Goal: Register for event/course

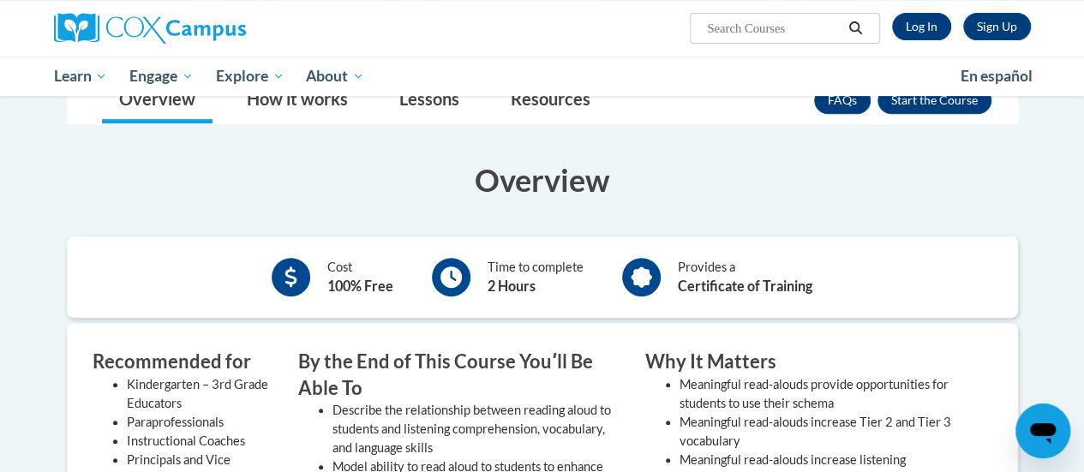
scroll to position [171, 0]
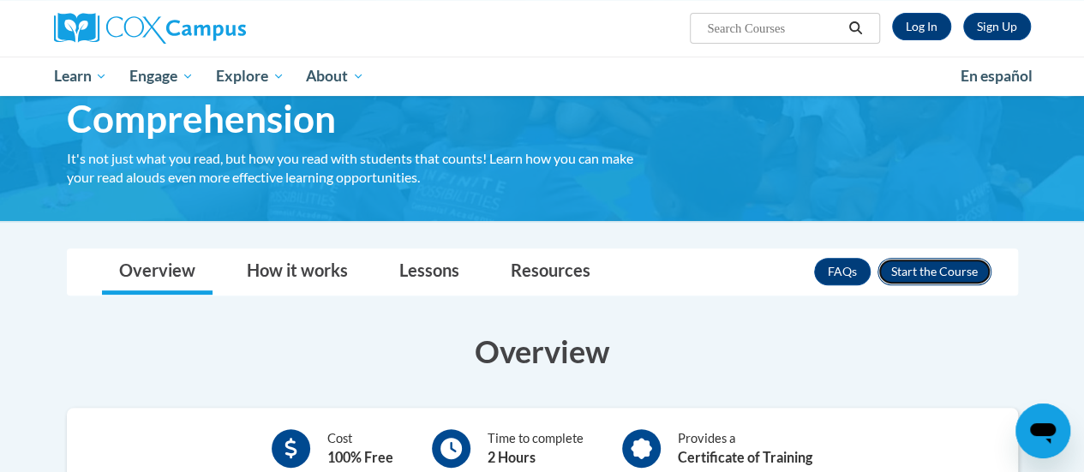
click at [907, 273] on button "Enroll" at bounding box center [935, 271] width 114 height 27
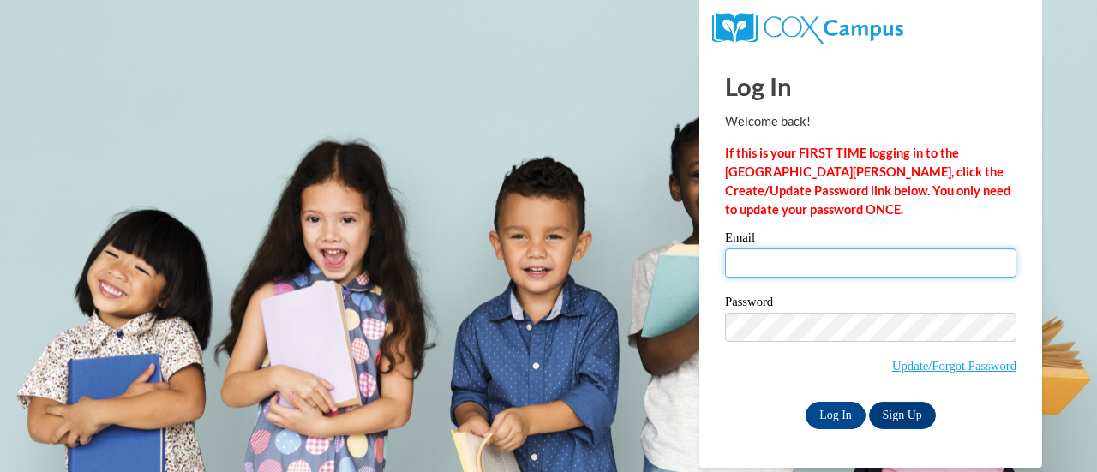
click at [884, 256] on input "Email" at bounding box center [870, 263] width 291 height 29
type input "[EMAIL_ADDRESS][DOMAIN_NAME]"
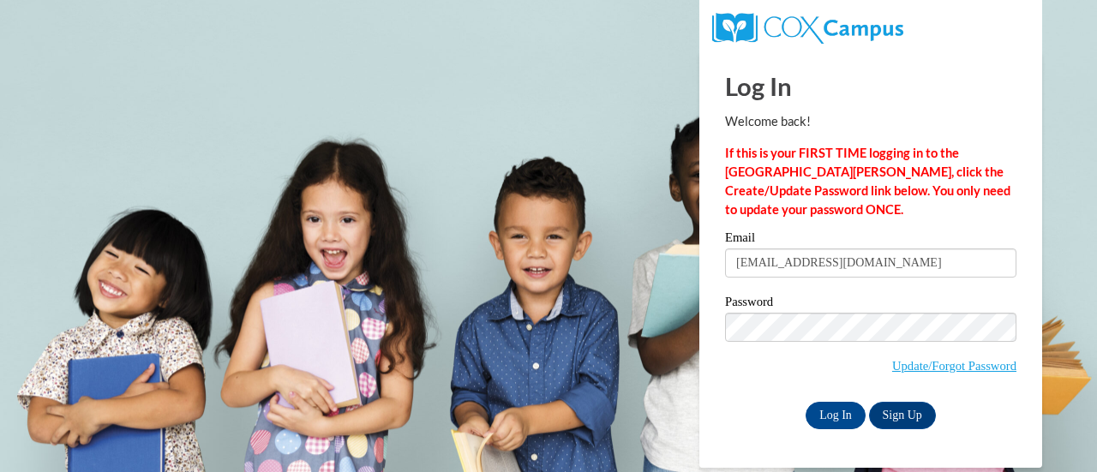
click at [859, 230] on div "Log In Welcome back! If this is your FIRST TIME logging in to the NEW Cox Campu…" at bounding box center [870, 240] width 291 height 378
click at [843, 411] on input "Log In" at bounding box center [836, 415] width 60 height 27
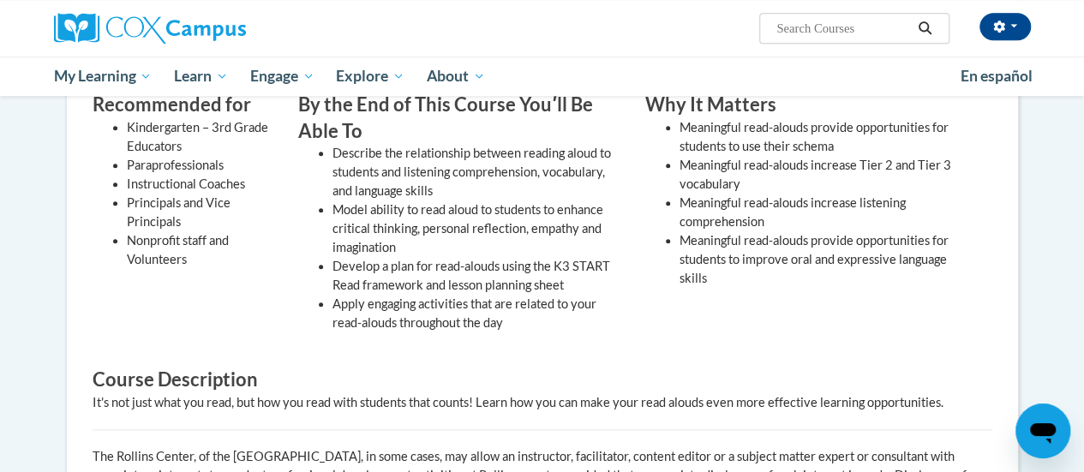
scroll to position [257, 0]
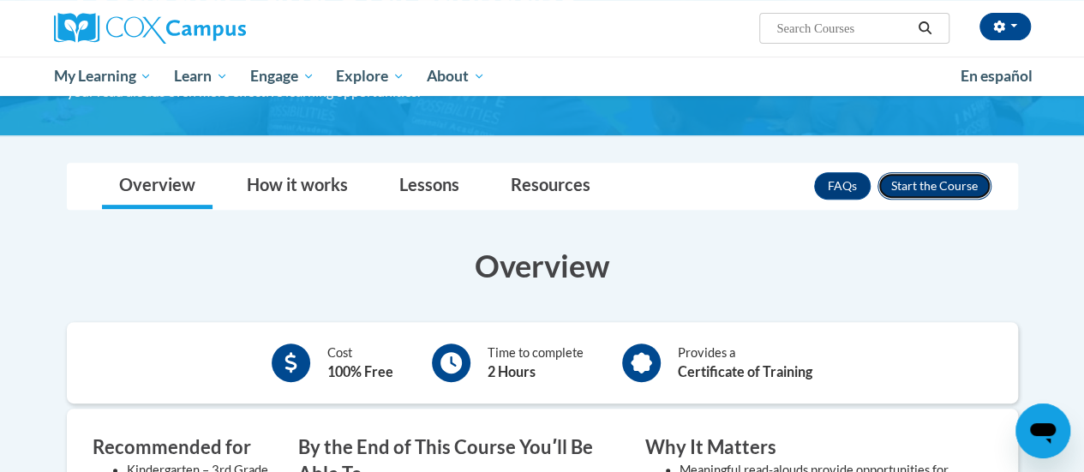
click at [965, 194] on button "Enroll" at bounding box center [935, 185] width 114 height 27
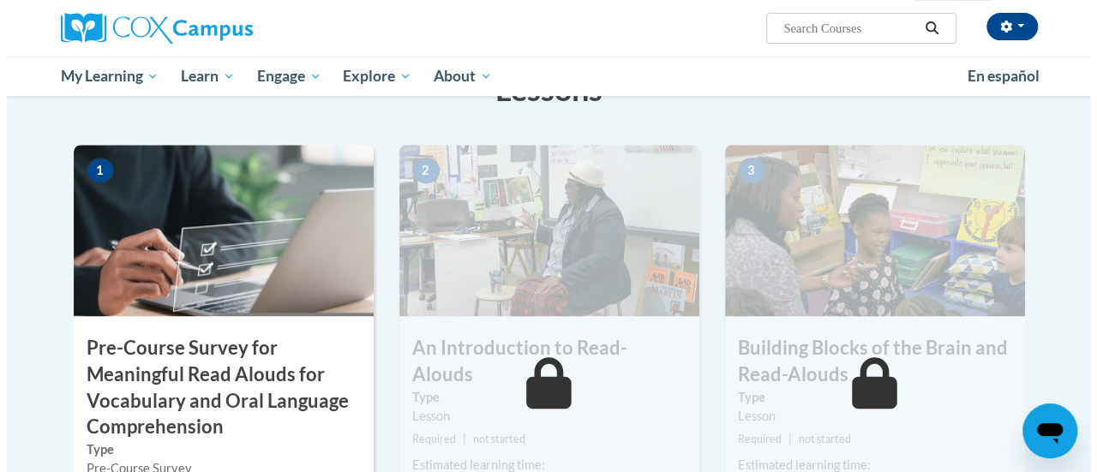
scroll to position [514, 0]
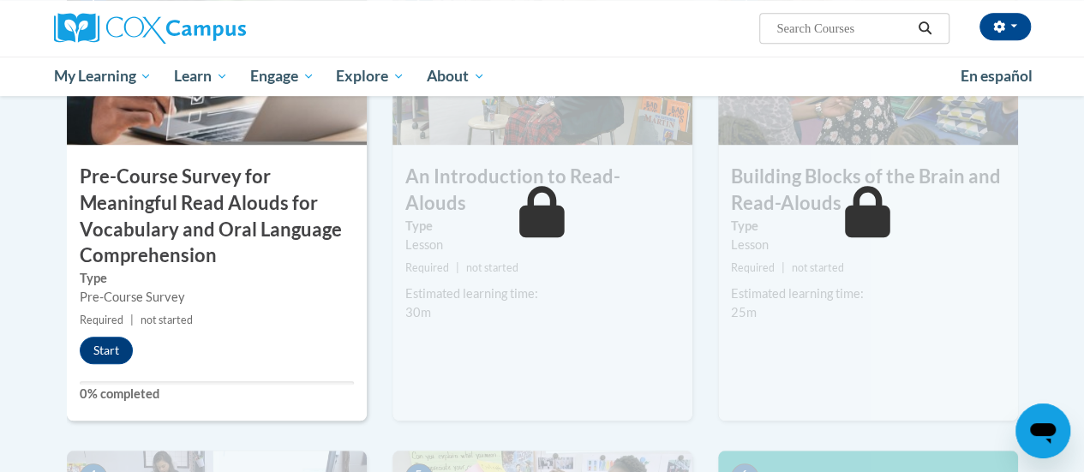
click at [83, 363] on div "Start" at bounding box center [110, 350] width 87 height 27
click at [87, 356] on button "Start" at bounding box center [106, 350] width 53 height 27
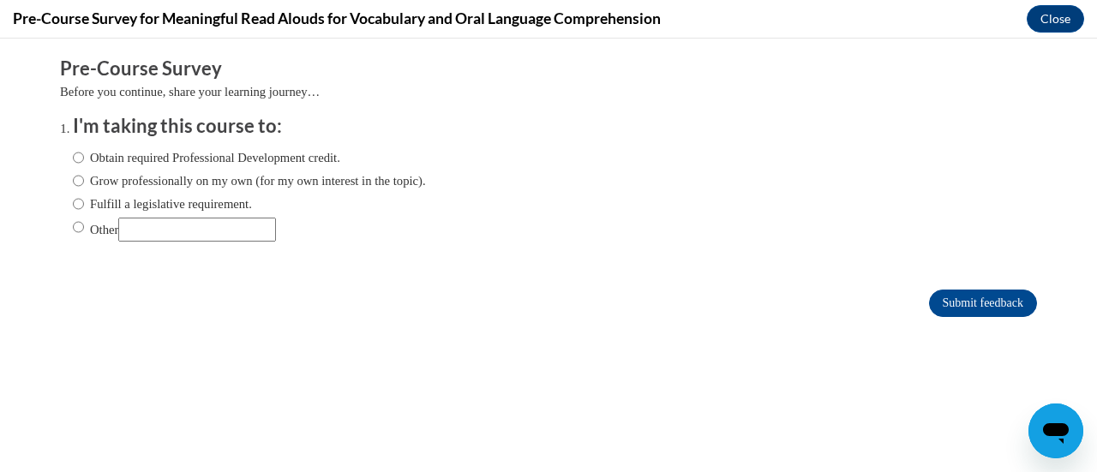
scroll to position [0, 0]
click at [73, 159] on input "Obtain required Professional Development credit." at bounding box center [78, 157] width 11 height 19
radio input "true"
click at [945, 313] on input "Submit feedback" at bounding box center [983, 303] width 108 height 27
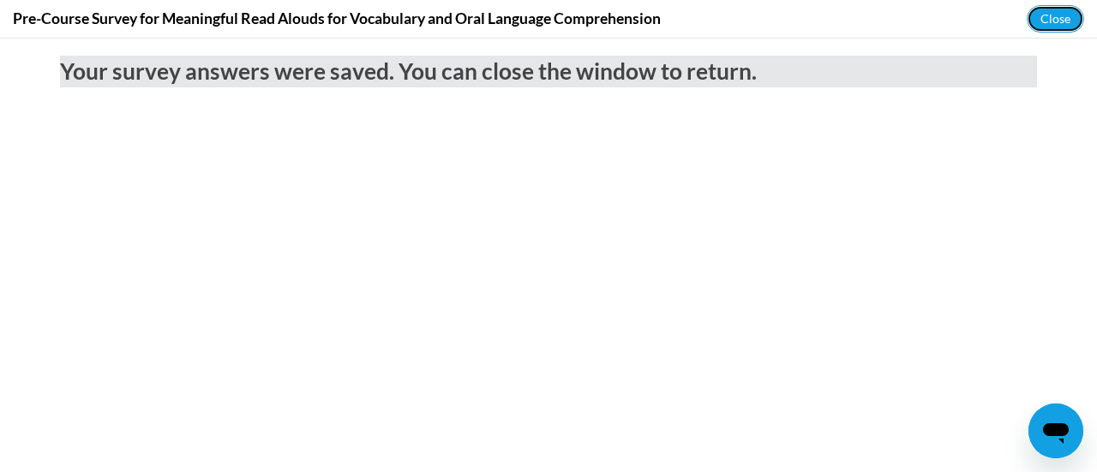
drag, startPoint x: 1059, startPoint y: 22, endPoint x: 1045, endPoint y: 38, distance: 21.2
click at [1059, 23] on button "Close" at bounding box center [1055, 18] width 57 height 27
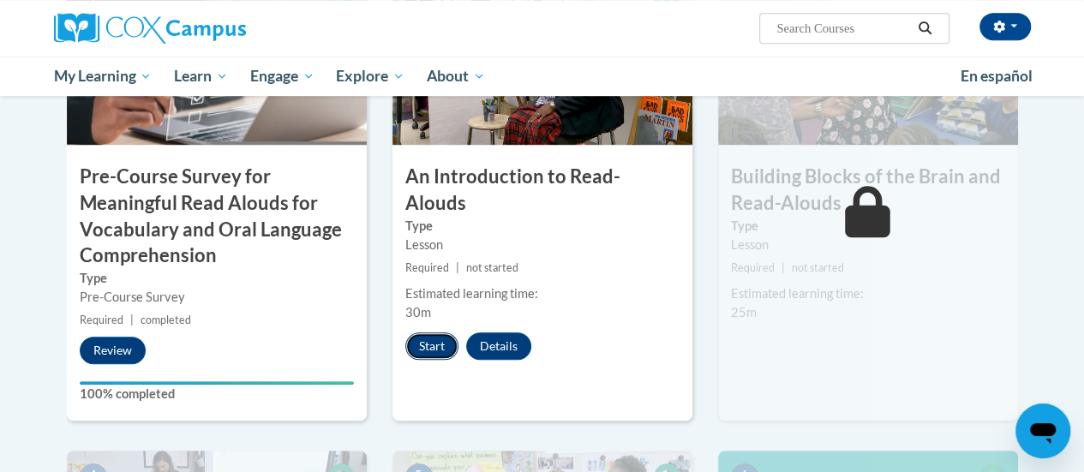
click at [434, 333] on button "Start" at bounding box center [431, 346] width 53 height 27
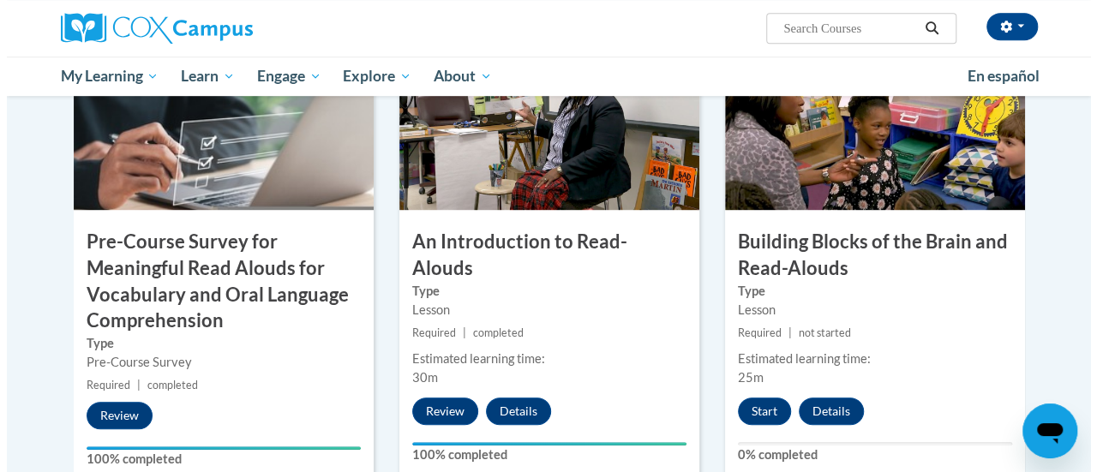
scroll to position [593, 0]
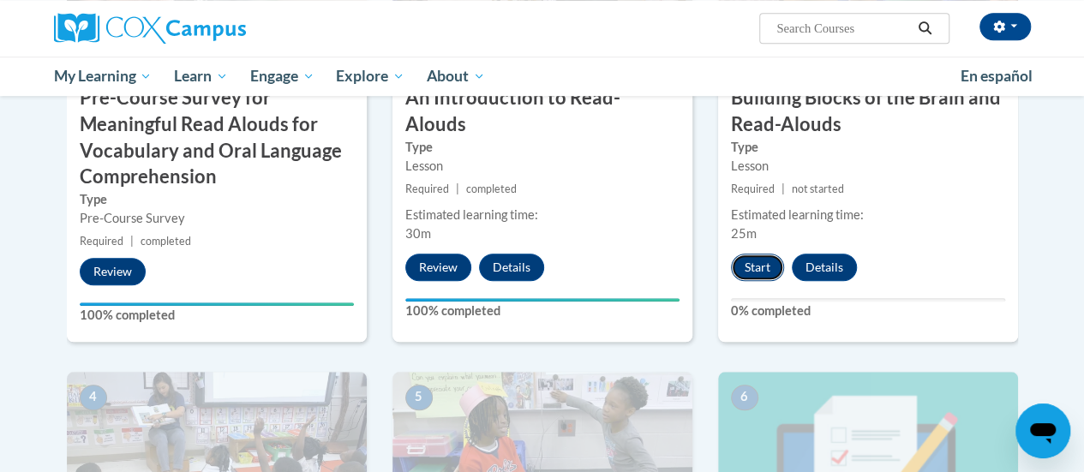
click at [754, 264] on button "Start" at bounding box center [757, 267] width 53 height 27
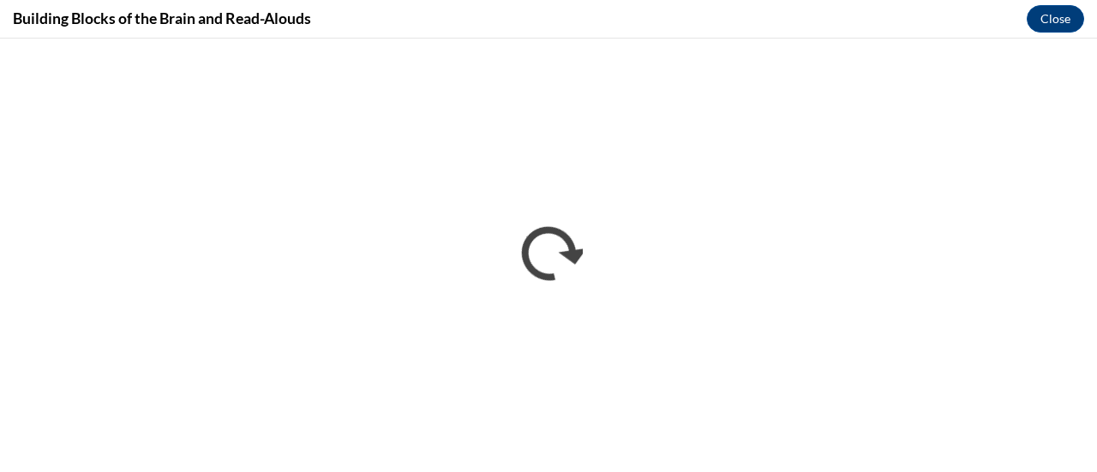
scroll to position [0, 0]
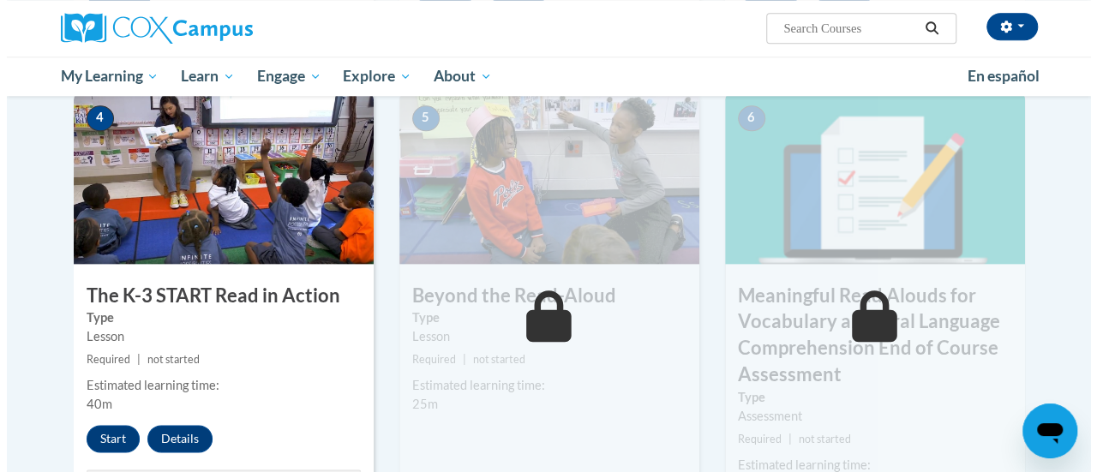
scroll to position [876, 0]
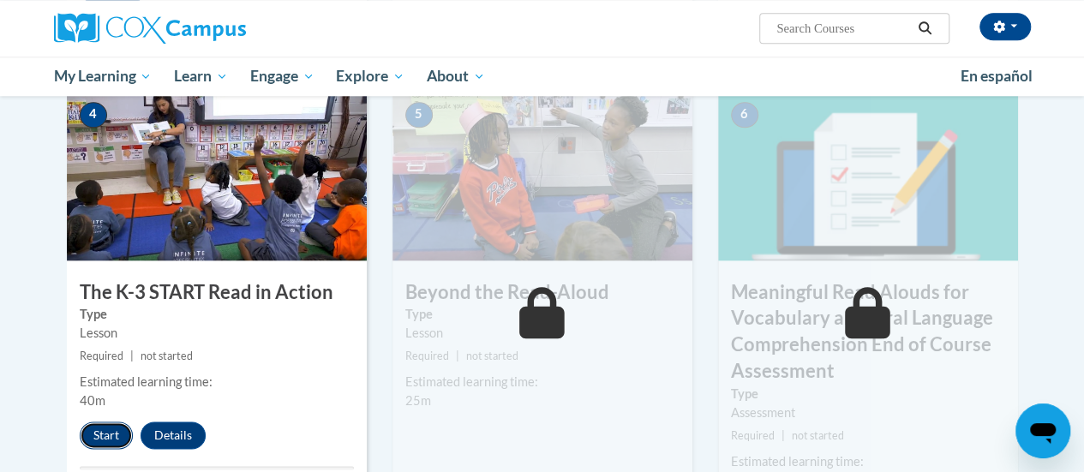
click at [93, 422] on button "Start" at bounding box center [106, 435] width 53 height 27
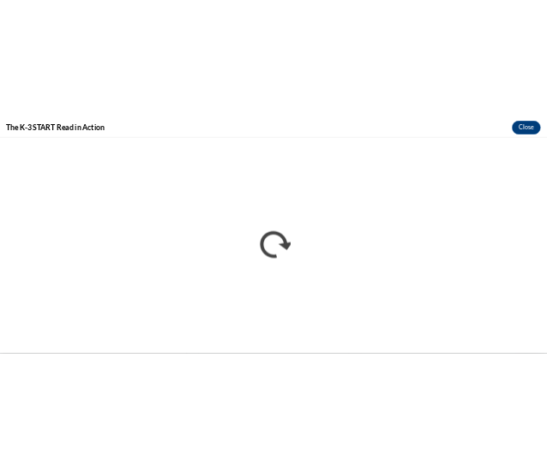
scroll to position [0, 0]
